Goal: Find specific page/section: Find specific page/section

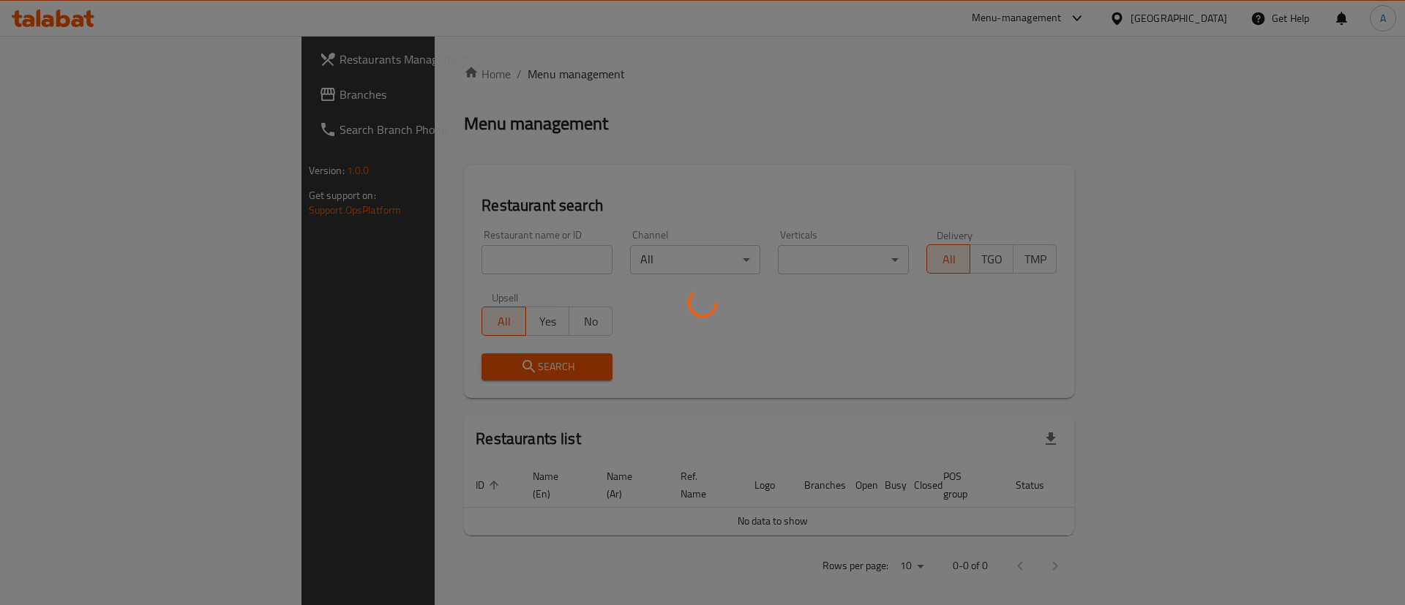
click at [465, 237] on div at bounding box center [702, 302] width 1405 height 605
click at [457, 275] on div at bounding box center [702, 302] width 1405 height 605
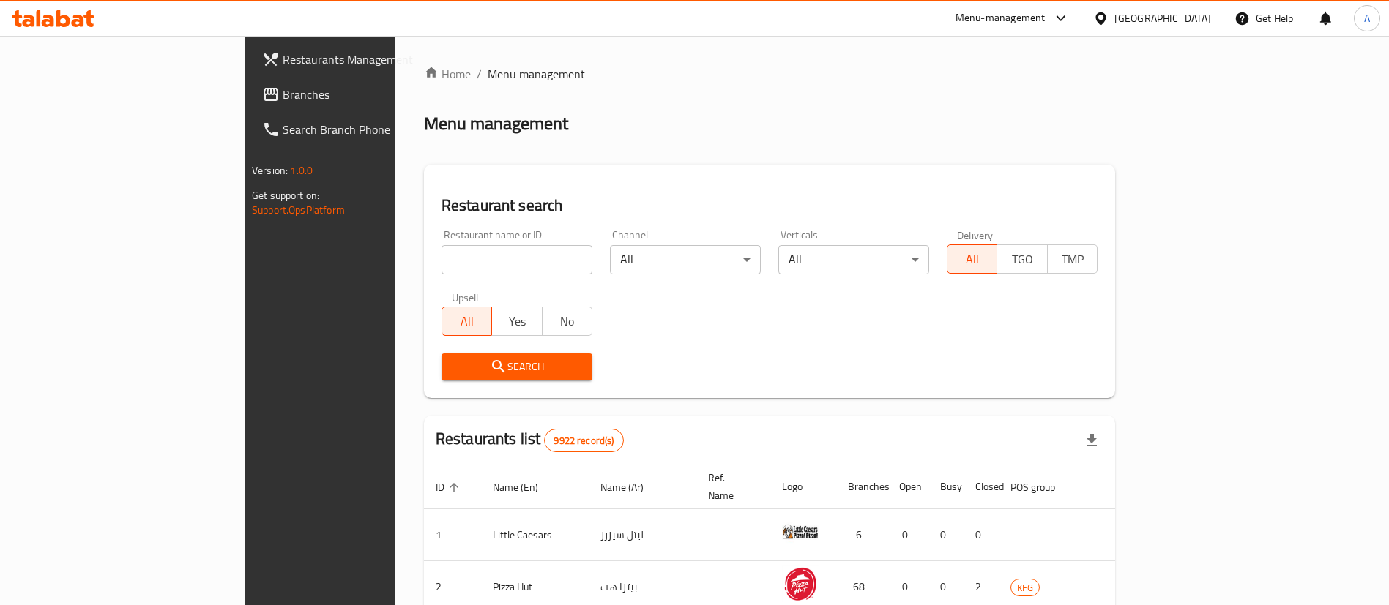
drag, startPoint x: 457, startPoint y: 275, endPoint x: 425, endPoint y: 262, distance: 34.8
click at [441, 263] on input "search" at bounding box center [516, 259] width 151 height 29
click at [441, 262] on input "search" at bounding box center [516, 259] width 151 height 29
paste input "لولوة"
type input "لولوة"
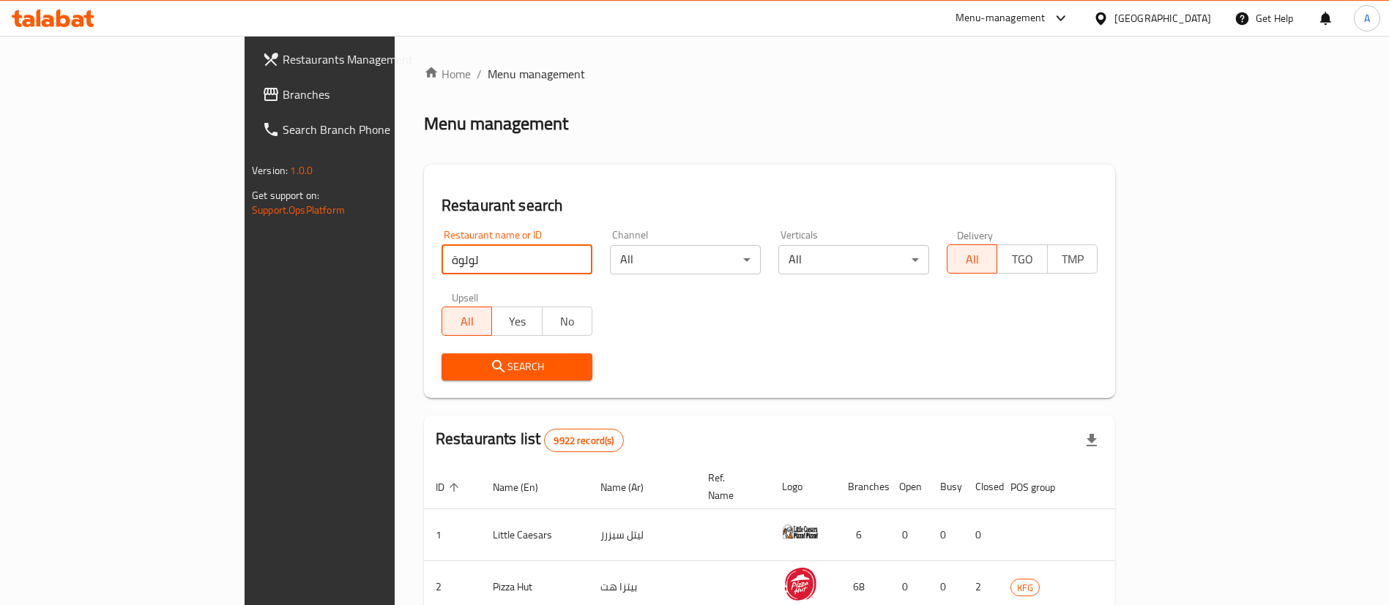
click button "Search" at bounding box center [516, 367] width 151 height 27
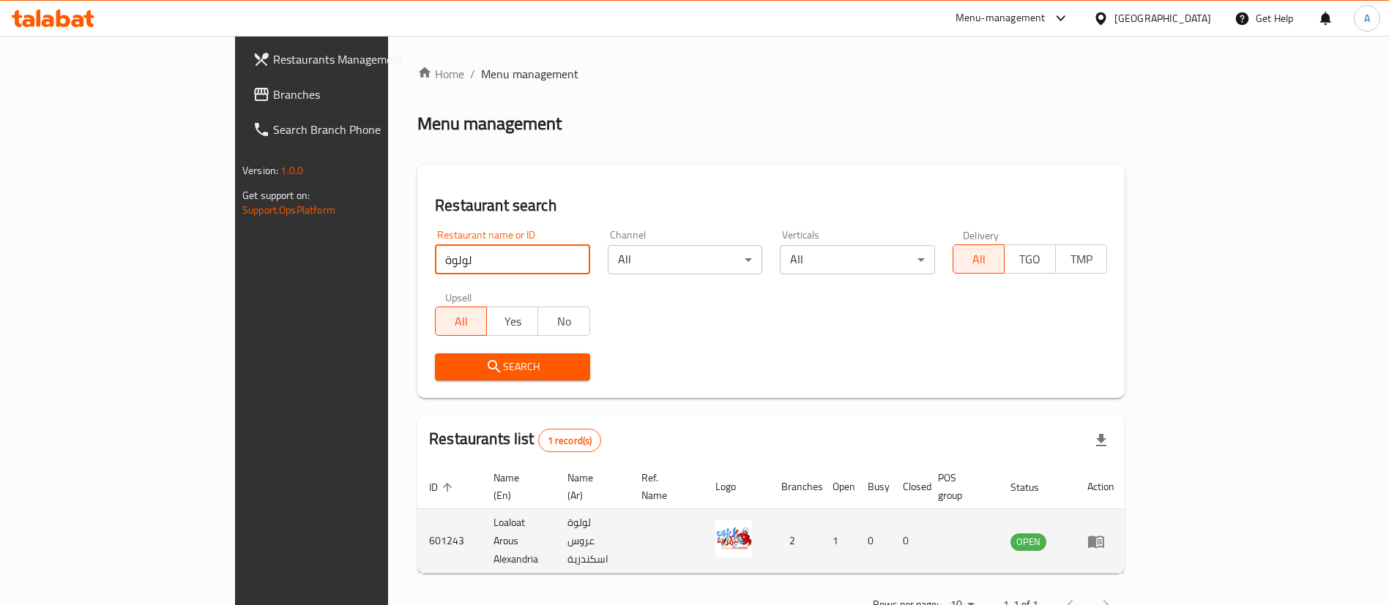
click at [482, 515] on td "Loaloat Arous Alexandria" at bounding box center [519, 541] width 74 height 64
copy td "Loaloat Arous Alexandria"
click at [1104, 536] on icon "enhanced table" at bounding box center [1096, 542] width 16 height 12
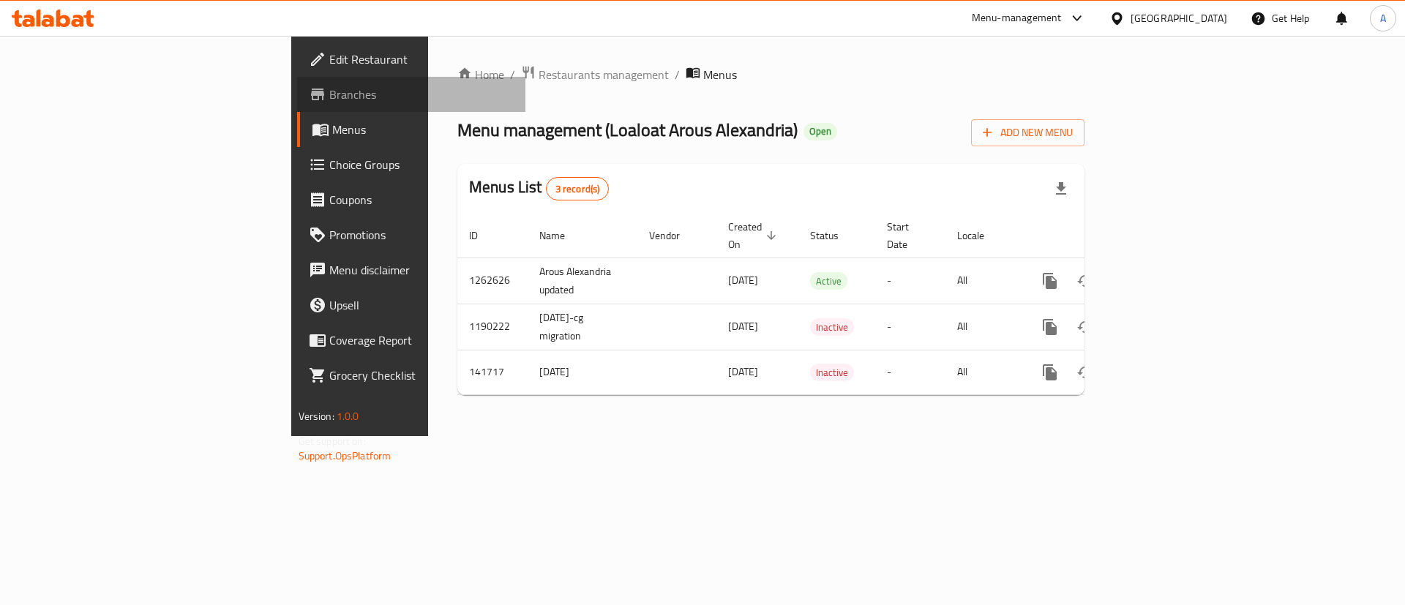
click at [329, 97] on span "Branches" at bounding box center [421, 95] width 185 height 18
